Goal: Task Accomplishment & Management: Manage account settings

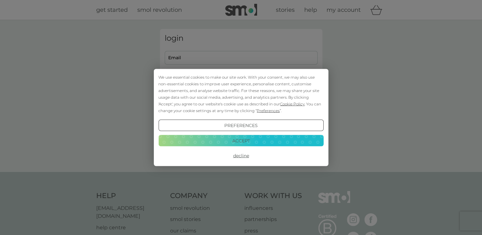
click at [214, 58] on div "We use essential cookies to make our site work. With your consent, we may also …" at bounding box center [241, 117] width 482 height 235
click at [242, 125] on button "Preferences" at bounding box center [240, 125] width 165 height 11
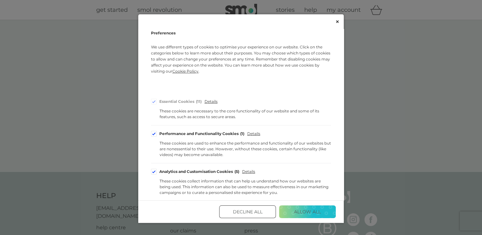
click at [154, 134] on div "Cookie Consent Preferences" at bounding box center [154, 134] width 6 height 6
click at [0, 0] on input "Performance and Functionality Cookies 1" at bounding box center [0, 0] width 0 height 0
click at [152, 171] on div "Cookie Consent Preferences" at bounding box center [154, 172] width 6 height 6
click at [0, 0] on input "Analytics and Customisation Cookies 5" at bounding box center [0, 0] width 0 height 0
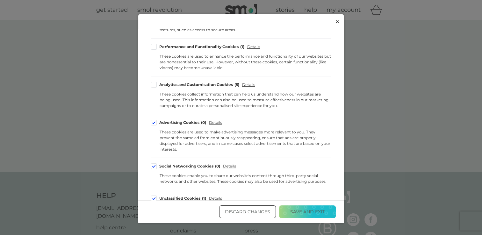
scroll to position [108, 0]
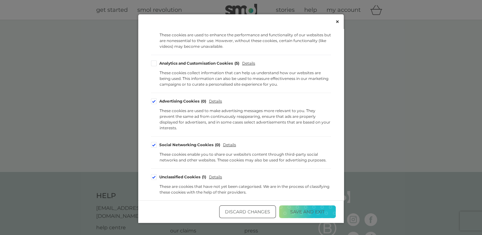
click at [154, 176] on div "Cookie Consent Preferences" at bounding box center [154, 177] width 6 height 6
click at [0, 0] on input "Unclassified Cookies 1" at bounding box center [0, 0] width 0 height 0
click at [158, 142] on label "Social Networking Cookies 0" at bounding box center [185, 145] width 69 height 6
click at [0, 0] on input "Social Networking Cookies 0" at bounding box center [0, 0] width 0 height 0
click at [154, 102] on div "Cookie Consent Preferences" at bounding box center [154, 101] width 6 height 6
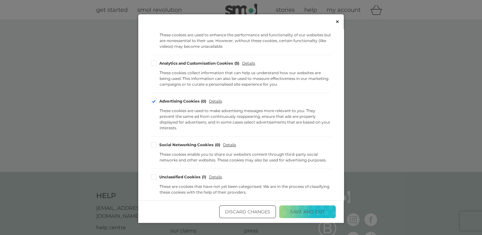
click at [0, 0] on input "Advertising Cookies 0" at bounding box center [0, 0] width 0 height 0
click at [312, 213] on button "Save and Exit" at bounding box center [307, 211] width 57 height 13
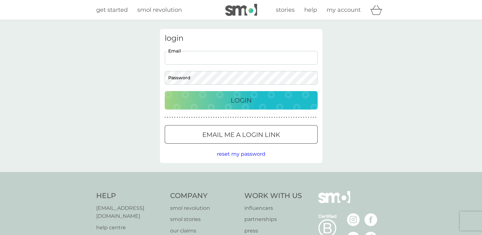
click at [232, 56] on input "Email" at bounding box center [241, 58] width 153 height 14
type input "[EMAIL_ADDRESS][DOMAIN_NAME]"
click at [248, 100] on p "Login" at bounding box center [241, 100] width 21 height 10
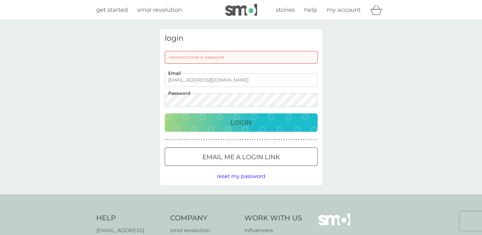
click at [165, 113] on button "Login" at bounding box center [241, 122] width 153 height 18
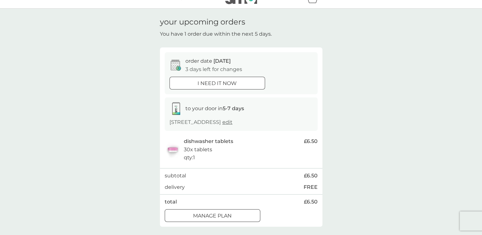
scroll to position [10, 0]
click at [229, 218] on p "Manage plan" at bounding box center [212, 217] width 39 height 8
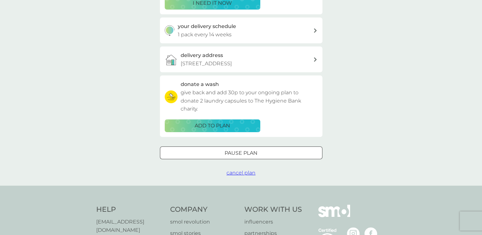
scroll to position [139, 0]
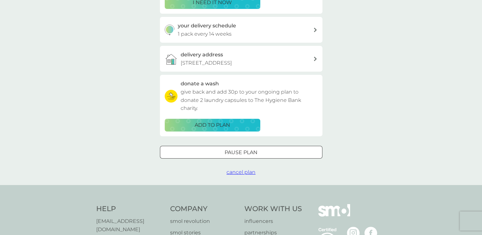
click at [317, 30] on div at bounding box center [315, 30] width 5 height 4
select select "98"
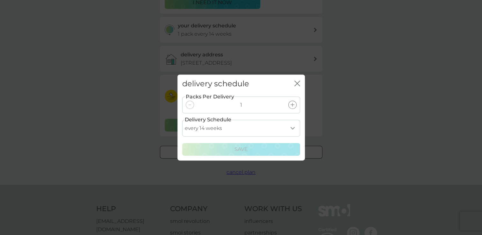
click at [298, 81] on icon "close" at bounding box center [297, 84] width 6 height 6
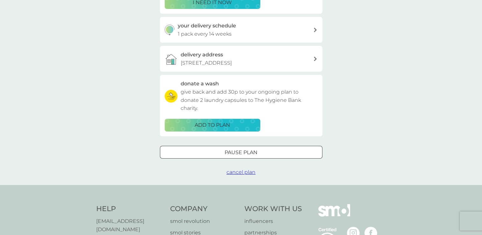
click at [236, 152] on div at bounding box center [241, 152] width 23 height 7
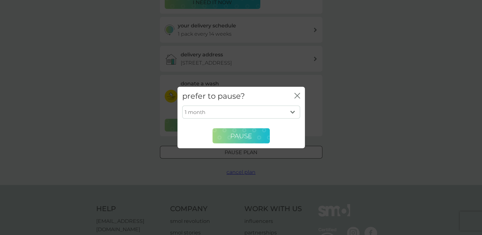
click at [235, 138] on span "Pause" at bounding box center [241, 136] width 22 height 8
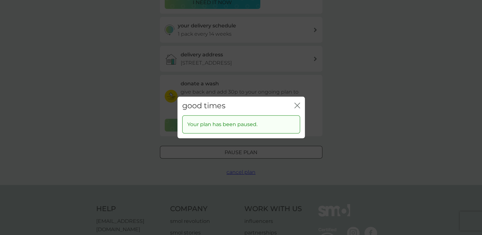
click at [297, 104] on icon "close" at bounding box center [297, 106] width 6 height 6
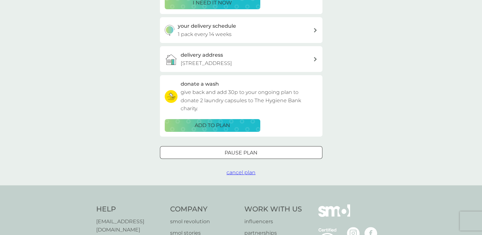
scroll to position [0, 0]
